Goal: Information Seeking & Learning: Learn about a topic

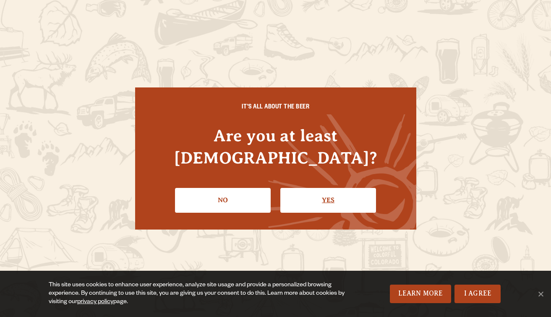
click at [309, 188] on link "Yes" at bounding box center [328, 200] width 96 height 24
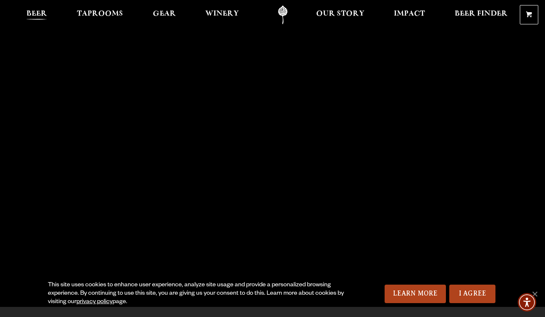
click at [41, 13] on span "Beer" at bounding box center [36, 13] width 21 height 7
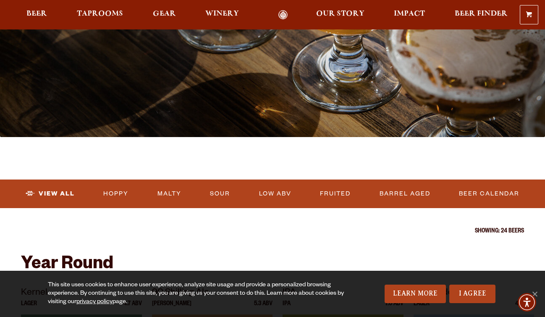
scroll to position [140, 0]
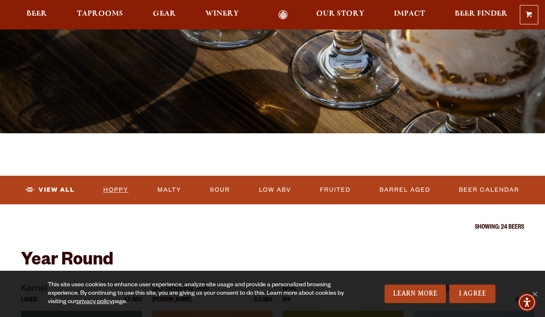
click at [118, 185] on link "Hoppy" at bounding box center [116, 189] width 32 height 19
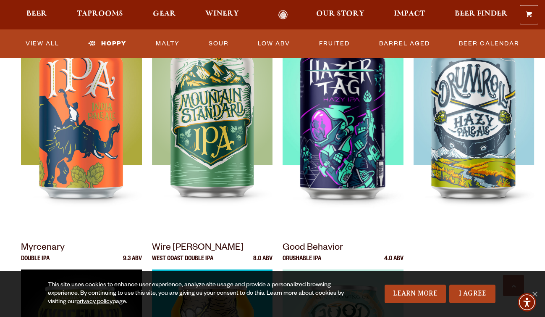
scroll to position [350, 0]
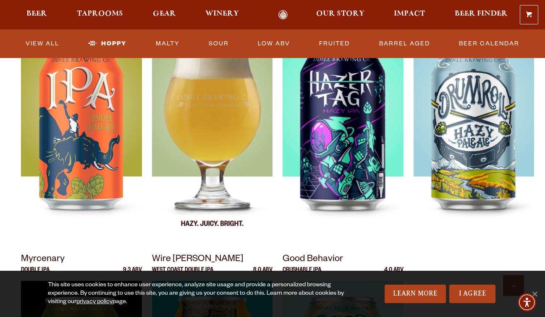
click at [211, 123] on img at bounding box center [212, 137] width 121 height 210
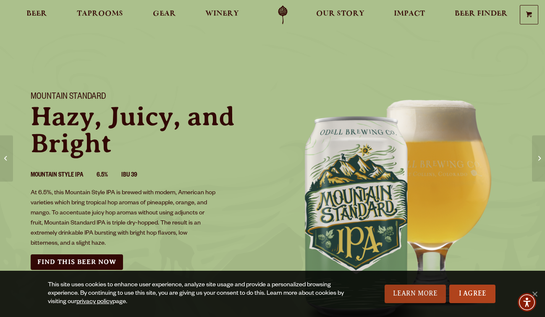
click at [425, 291] on link "Learn More" at bounding box center [416, 293] width 62 height 18
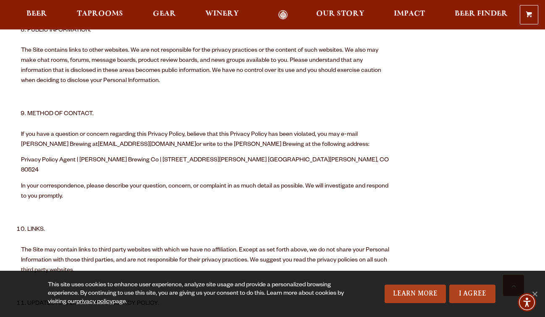
scroll to position [1470, 0]
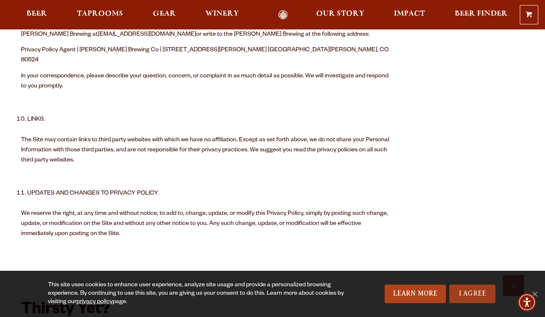
click at [467, 295] on link "I Agree" at bounding box center [472, 293] width 46 height 18
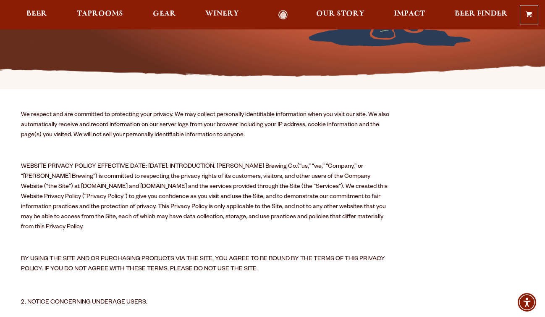
scroll to position [0, 0]
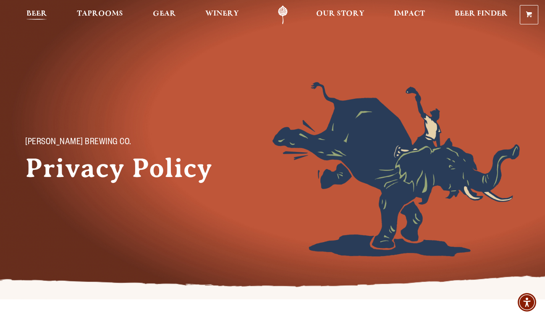
click at [37, 11] on span "Beer" at bounding box center [36, 13] width 21 height 7
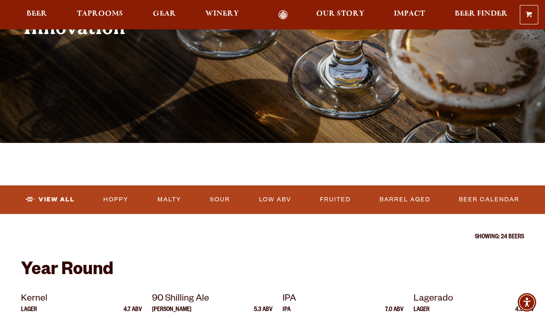
scroll to position [140, 0]
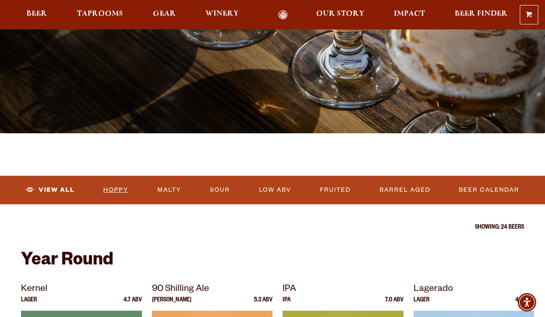
click at [114, 189] on link "Hoppy" at bounding box center [116, 189] width 32 height 19
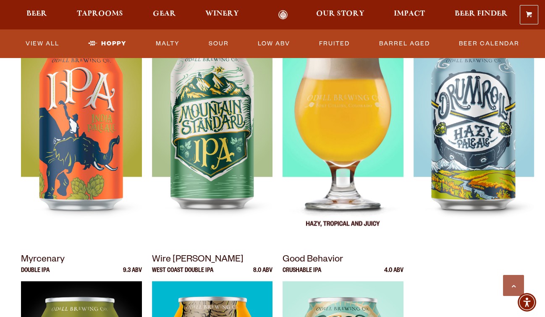
scroll to position [280, 0]
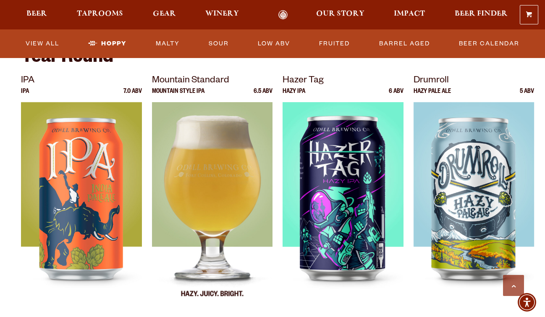
click at [203, 194] on img at bounding box center [212, 207] width 121 height 210
